Goal: Information Seeking & Learning: Learn about a topic

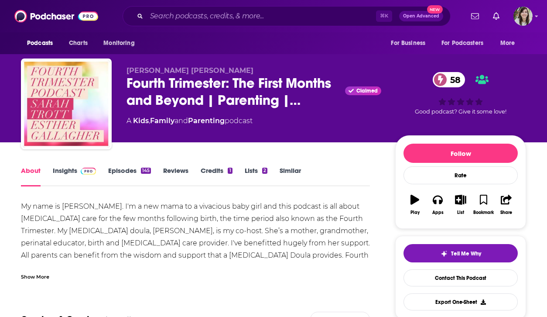
click at [83, 171] on img at bounding box center [88, 171] width 15 height 7
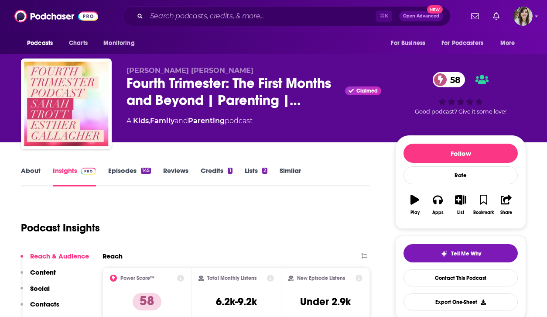
click at [239, 305] on h3 "6.2k-9.2k" at bounding box center [236, 301] width 41 height 13
copy div "6.2k-9.2k"
click at [50, 18] on img at bounding box center [56, 16] width 84 height 17
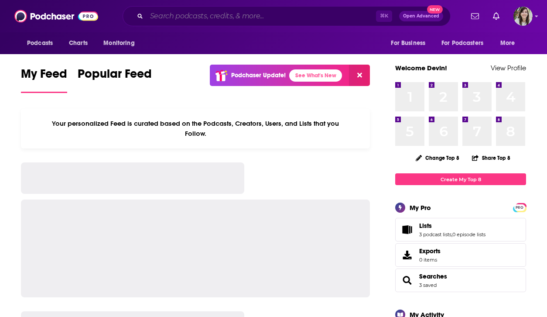
click at [194, 17] on input "Search podcasts, credits, & more..." at bounding box center [262, 16] width 230 height 14
